Goal: Task Accomplishment & Management: Use online tool/utility

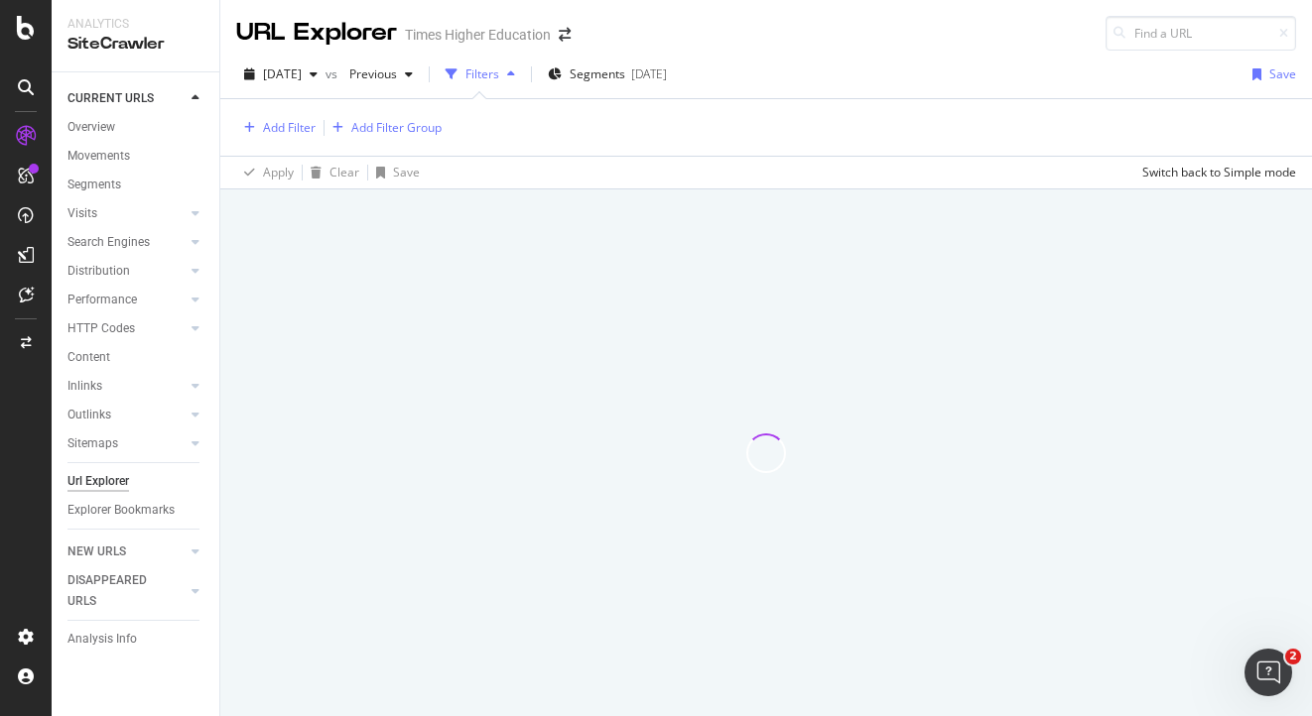
click at [297, 127] on div "Add Filter" at bounding box center [289, 127] width 53 height 17
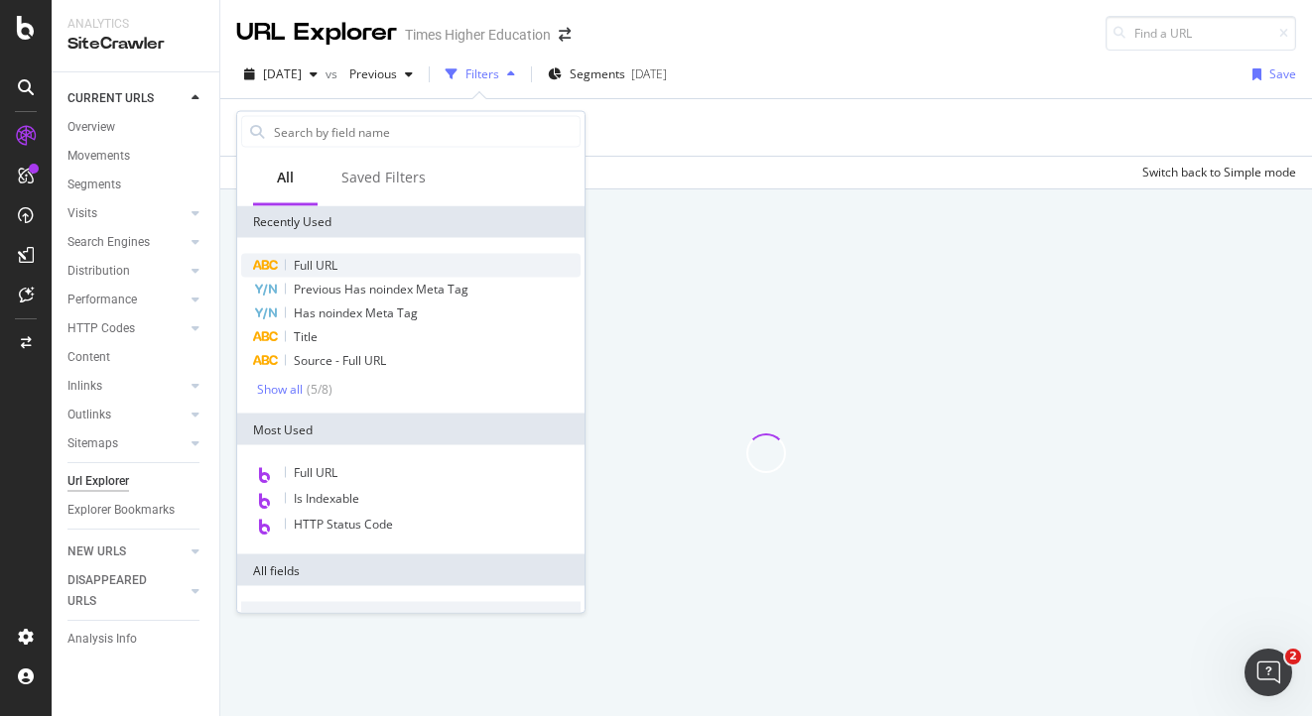
click at [306, 263] on span "Full URL" at bounding box center [316, 265] width 44 height 17
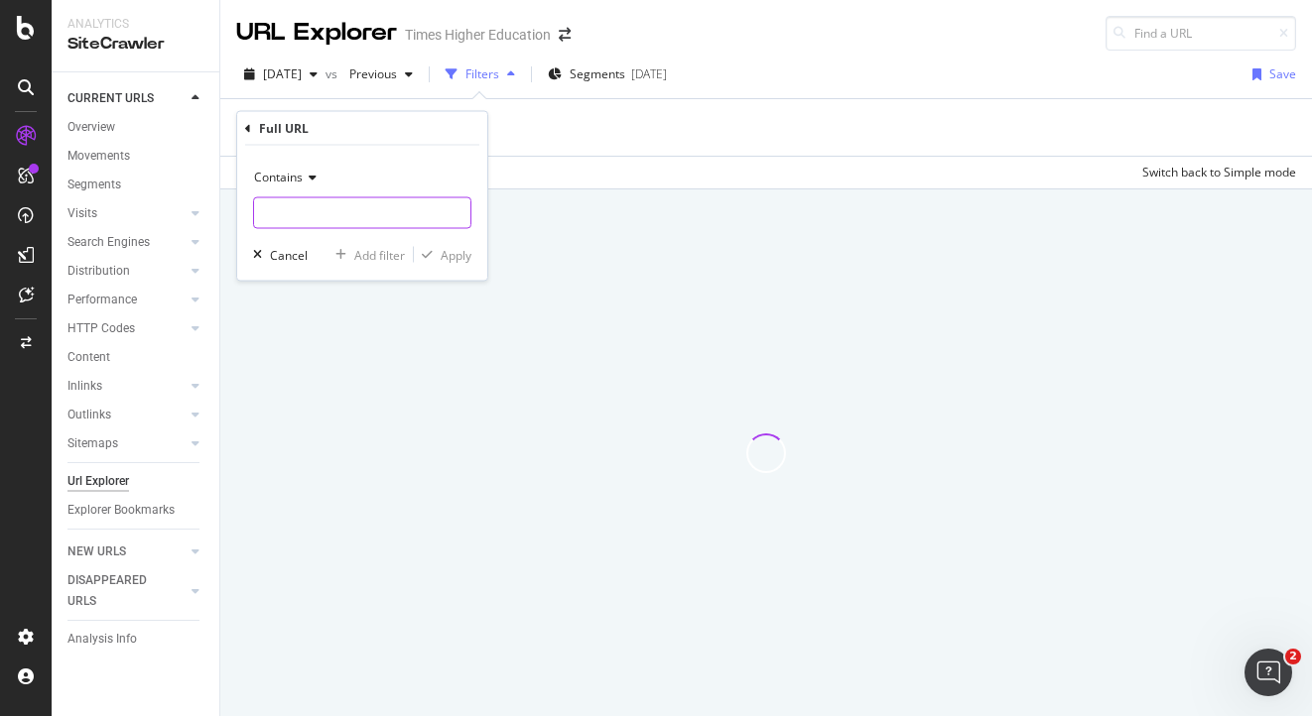
click at [309, 213] on input "text" at bounding box center [362, 213] width 216 height 32
paste input "[URL][DOMAIN_NAME]"
drag, startPoint x: 343, startPoint y: 216, endPoint x: 244, endPoint y: 208, distance: 99.5
click at [243, 208] on div "Contains [URL][DOMAIN_NAME] Cancel Add filter Apply" at bounding box center [362, 213] width 250 height 135
type input "/subject-ranking/"
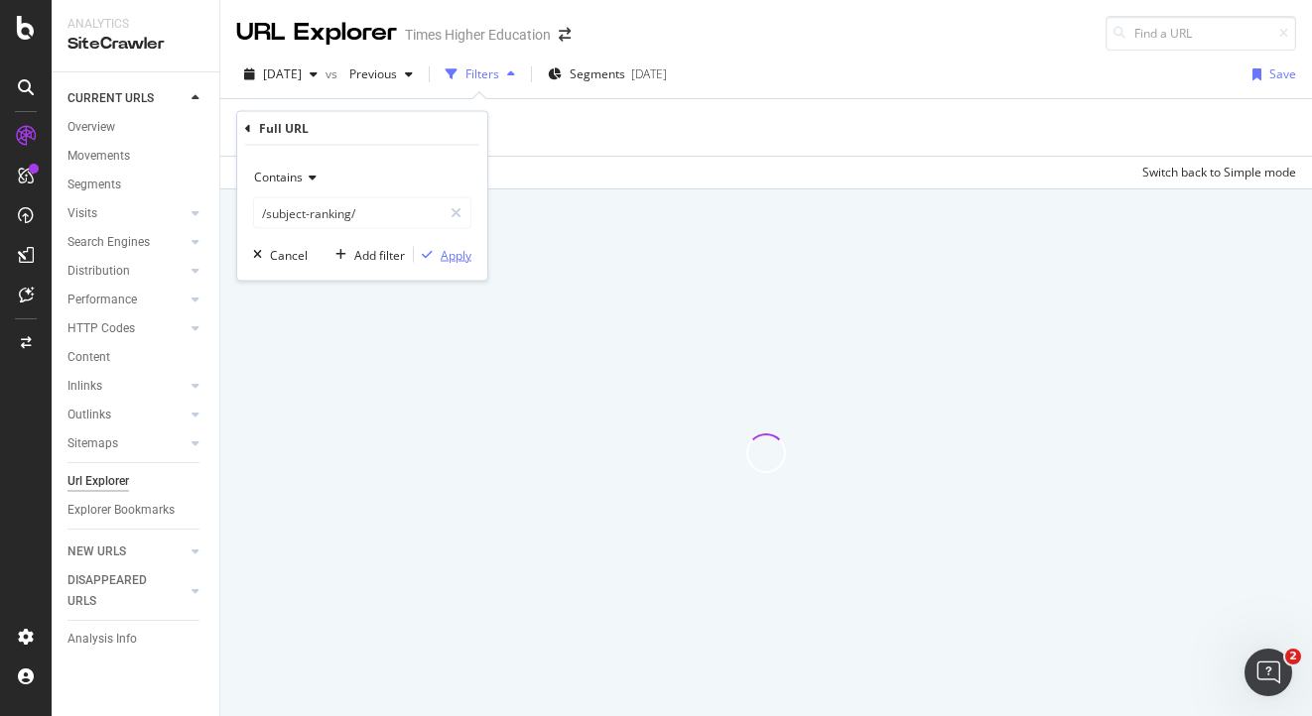
click at [461, 256] on div "Apply" at bounding box center [455, 254] width 31 height 17
